Goal: Task Accomplishment & Management: Manage account settings

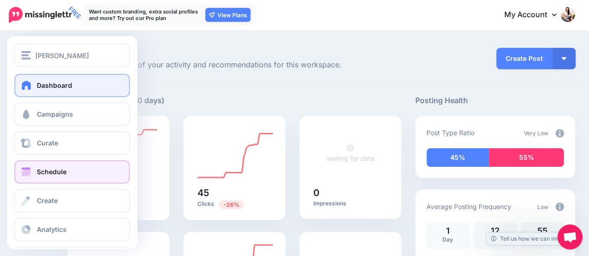
scroll to position [33, 0]
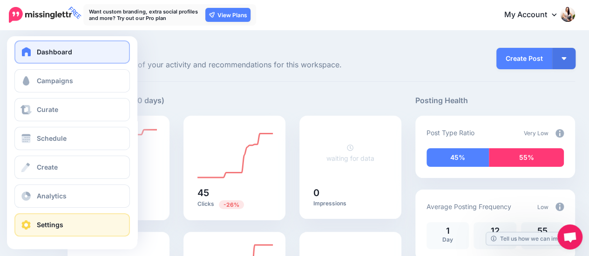
click at [62, 223] on span "Settings" at bounding box center [50, 225] width 27 height 8
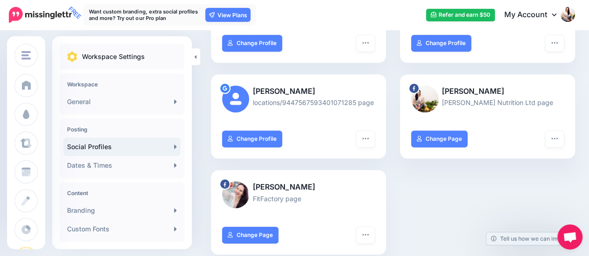
scroll to position [273, 0]
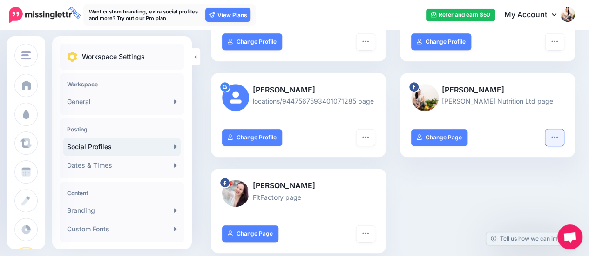
click at [563, 141] on button "button" at bounding box center [554, 137] width 19 height 17
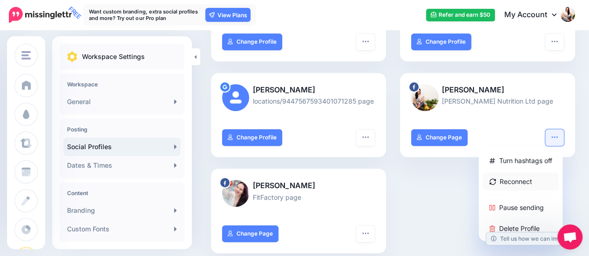
click at [525, 183] on link "Reconnect" at bounding box center [520, 182] width 76 height 18
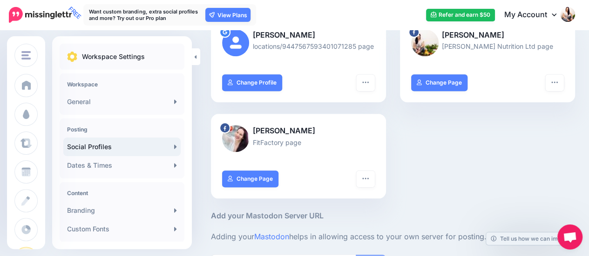
scroll to position [367, 0]
